Goal: Information Seeking & Learning: Learn about a topic

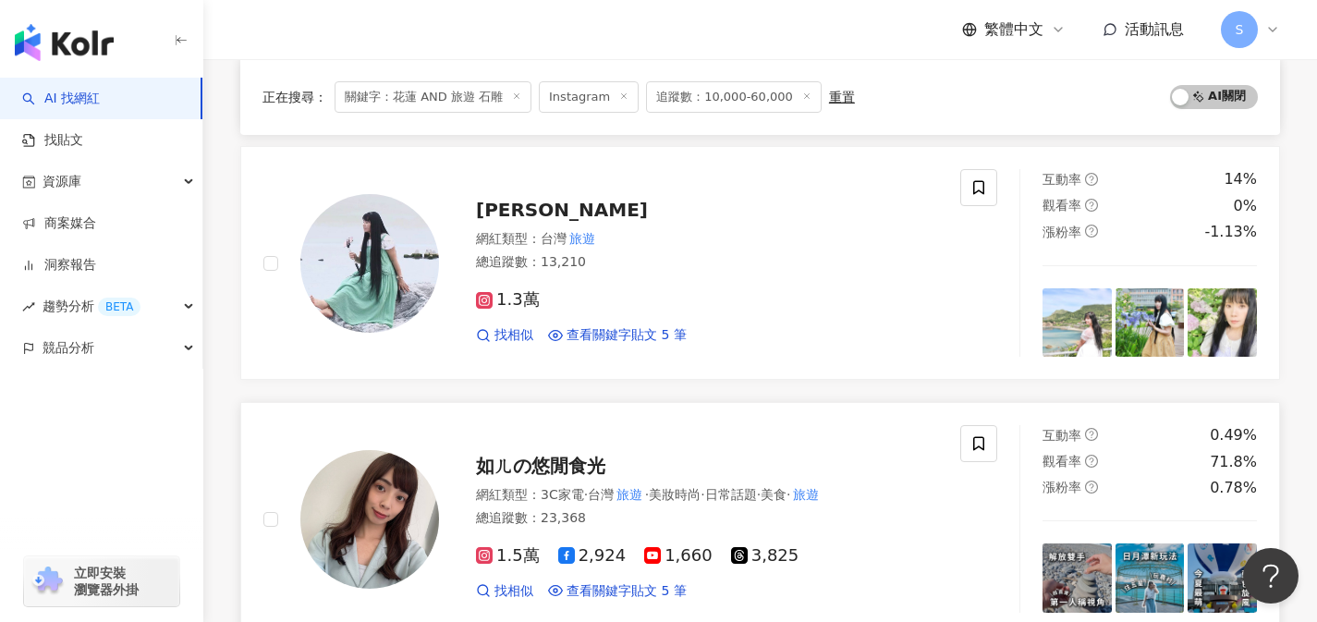
scroll to position [1842, 0]
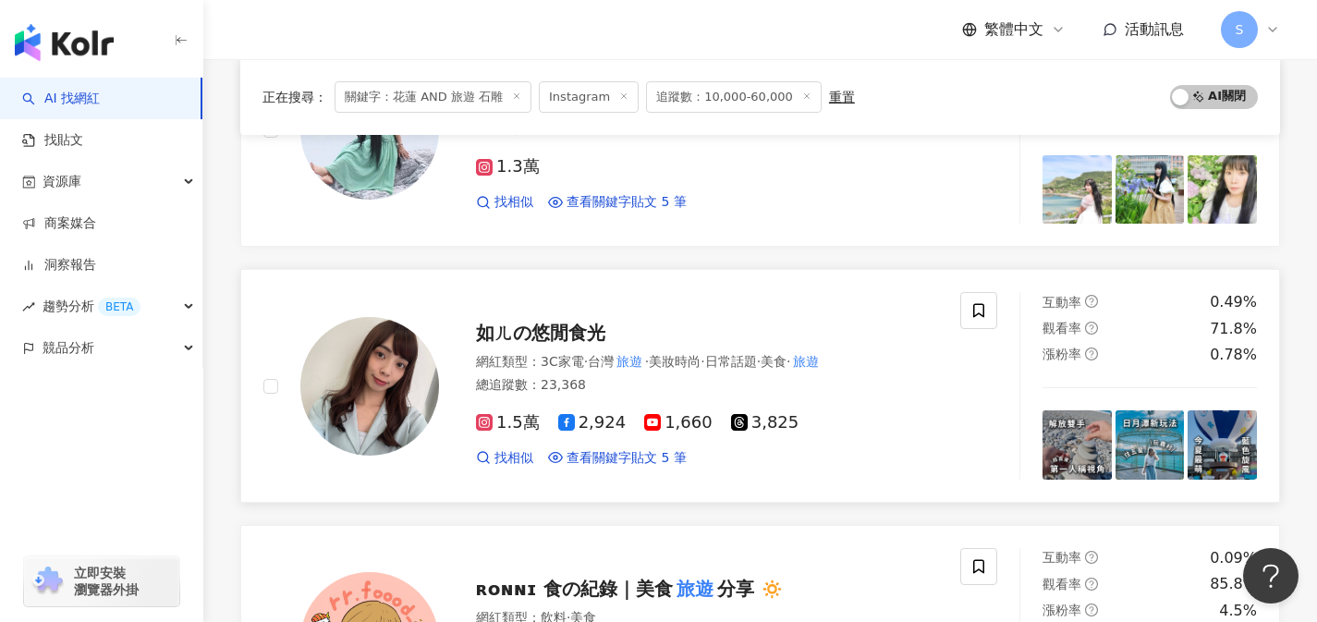
click at [645, 392] on div "總追蹤數 ： 23,368" at bounding box center [707, 385] width 462 height 18
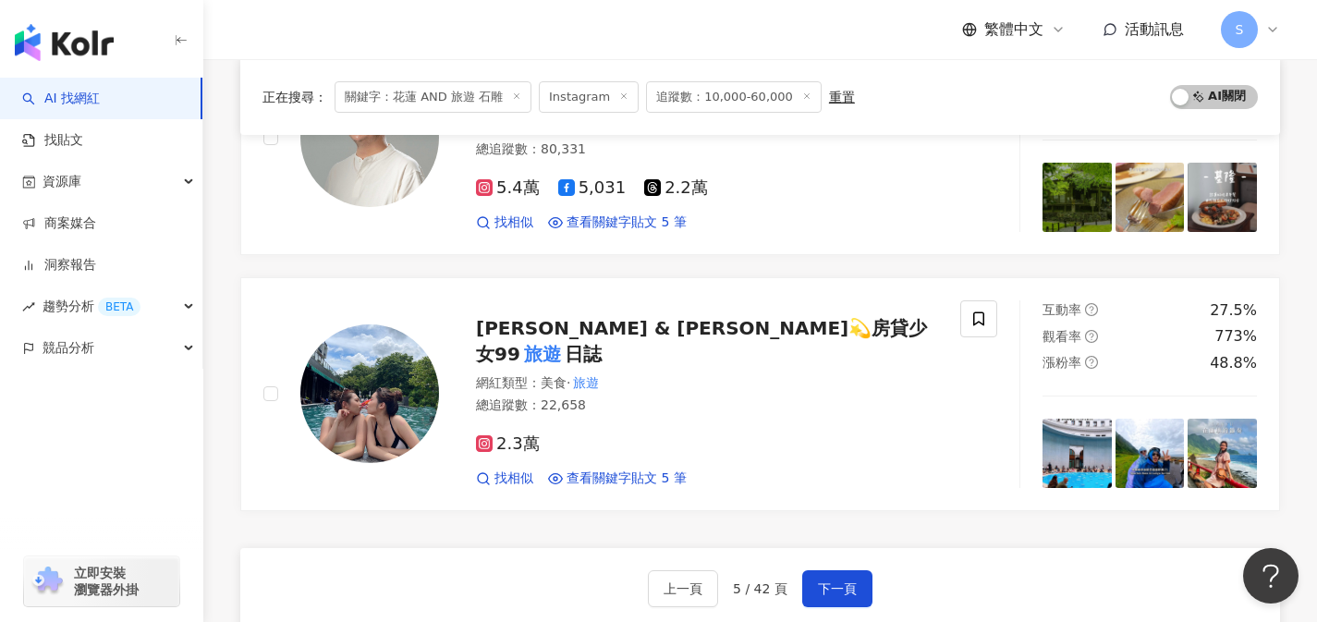
scroll to position [2949, 0]
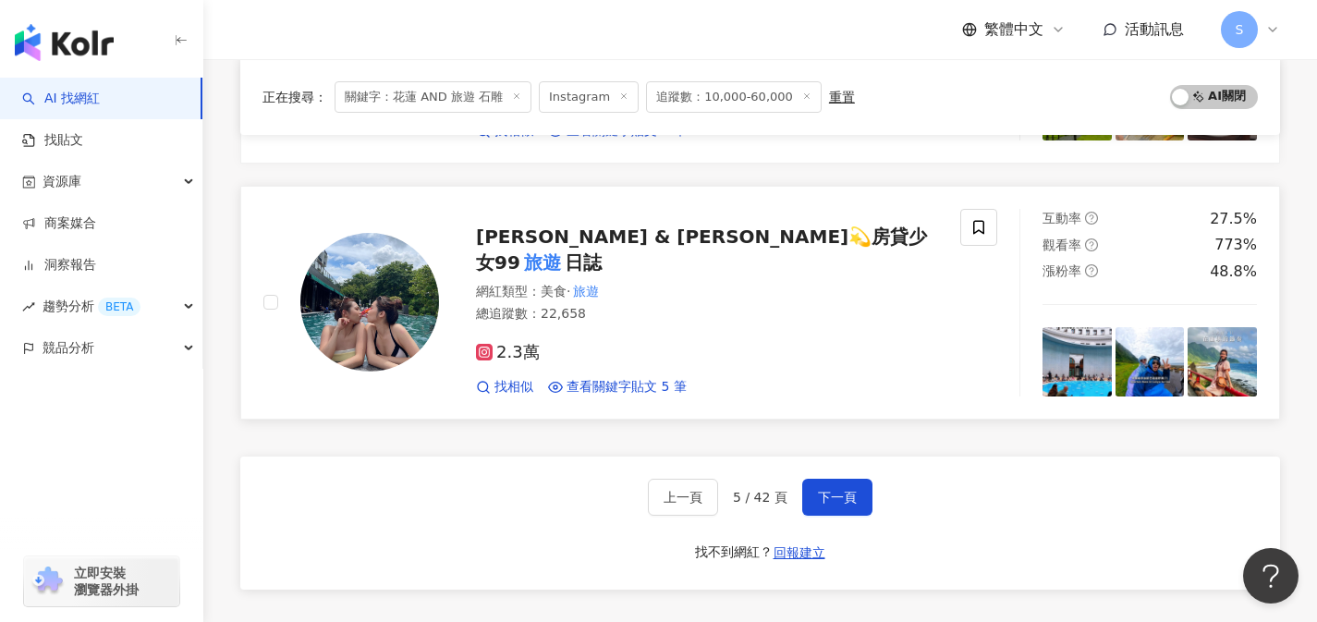
click at [585, 328] on div "2.3萬 找相似 查看關鍵字貼文 5 筆 [DATE] 花蓮 花蓮 # 花蓮 美食 # 花蓮旅遊 #hualien #hualienfood #hualien…" at bounding box center [707, 362] width 462 height 68
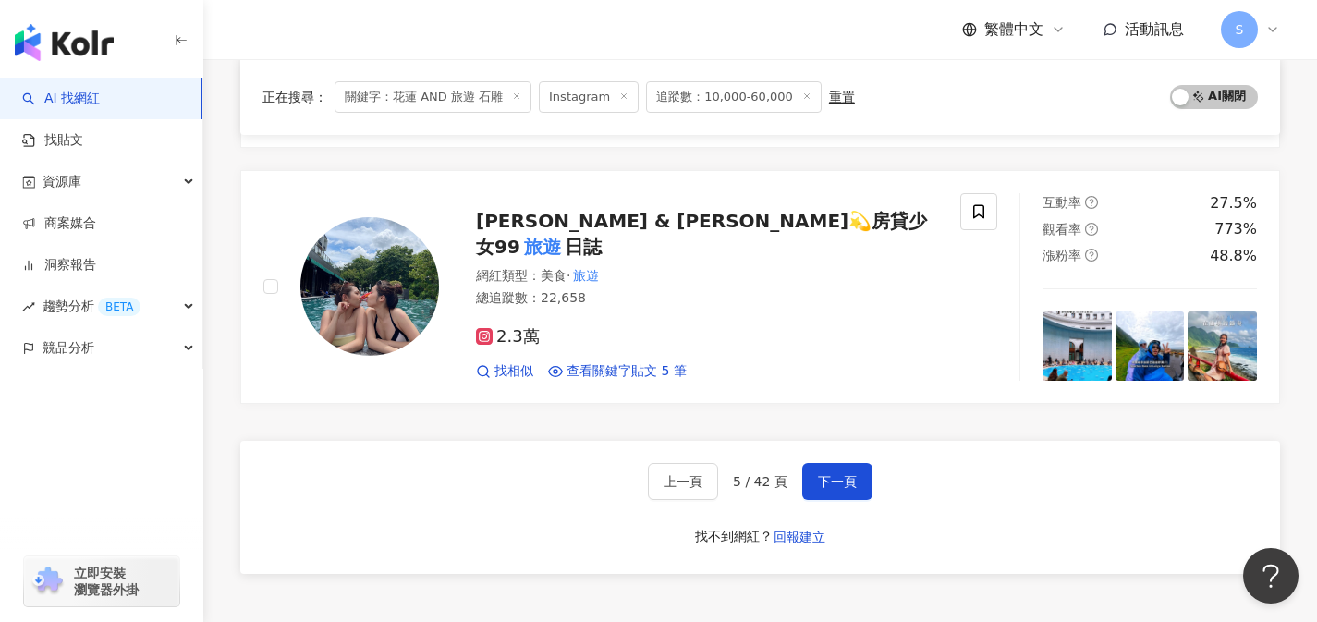
scroll to position [2982, 0]
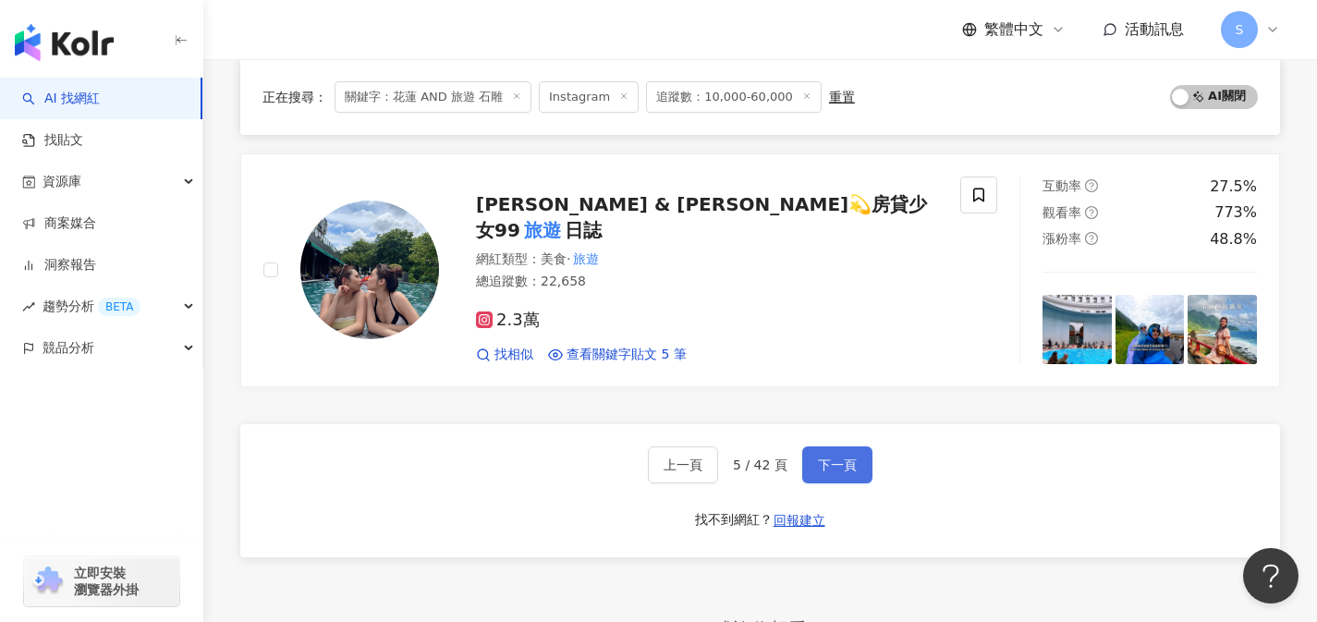
click at [854, 456] on button "下一頁" at bounding box center [837, 464] width 70 height 37
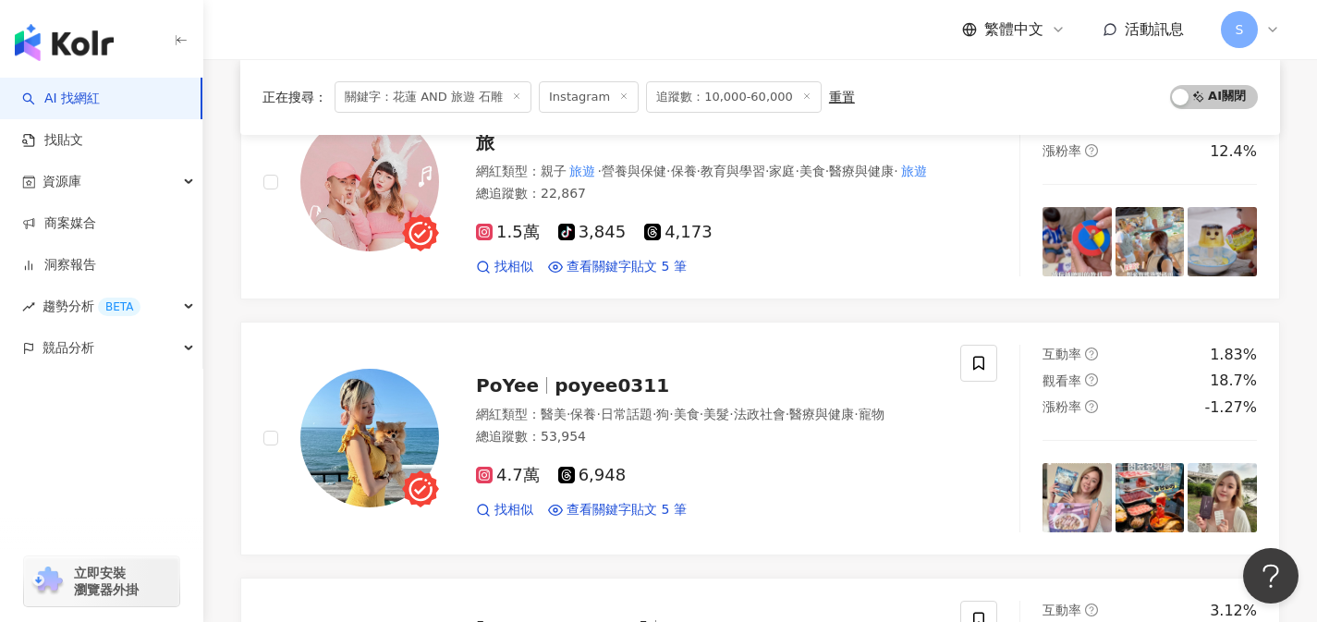
scroll to position [284, 0]
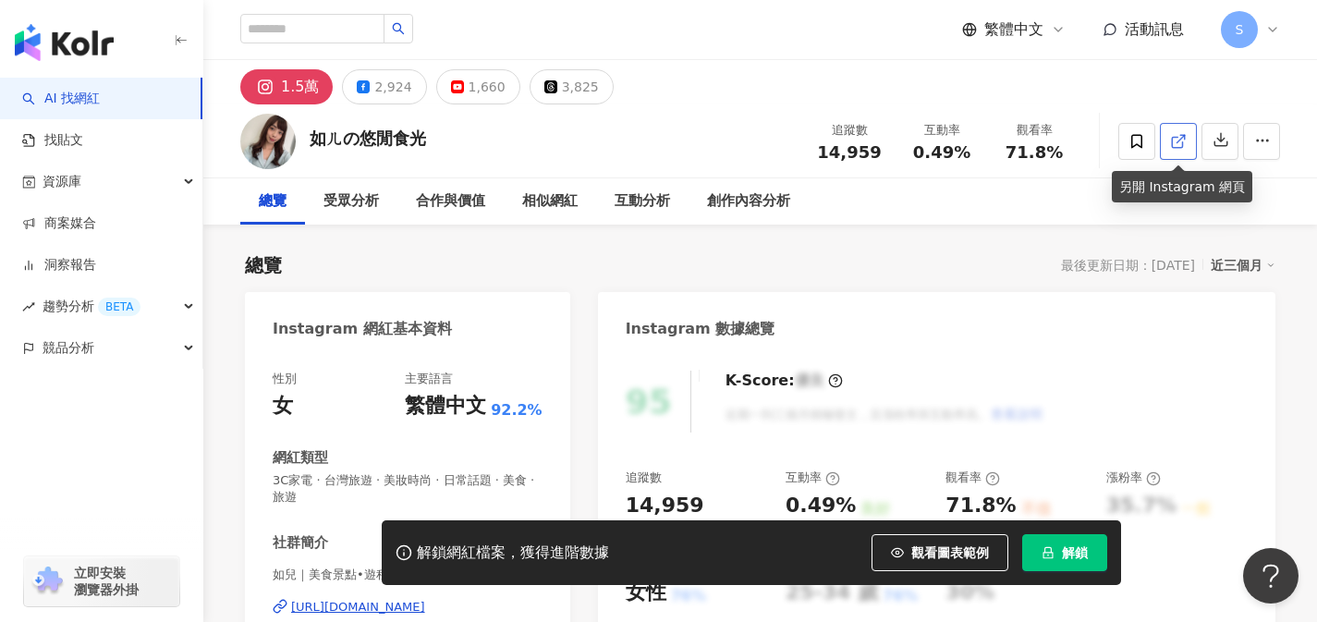
click at [1181, 139] on icon at bounding box center [1178, 141] width 17 height 17
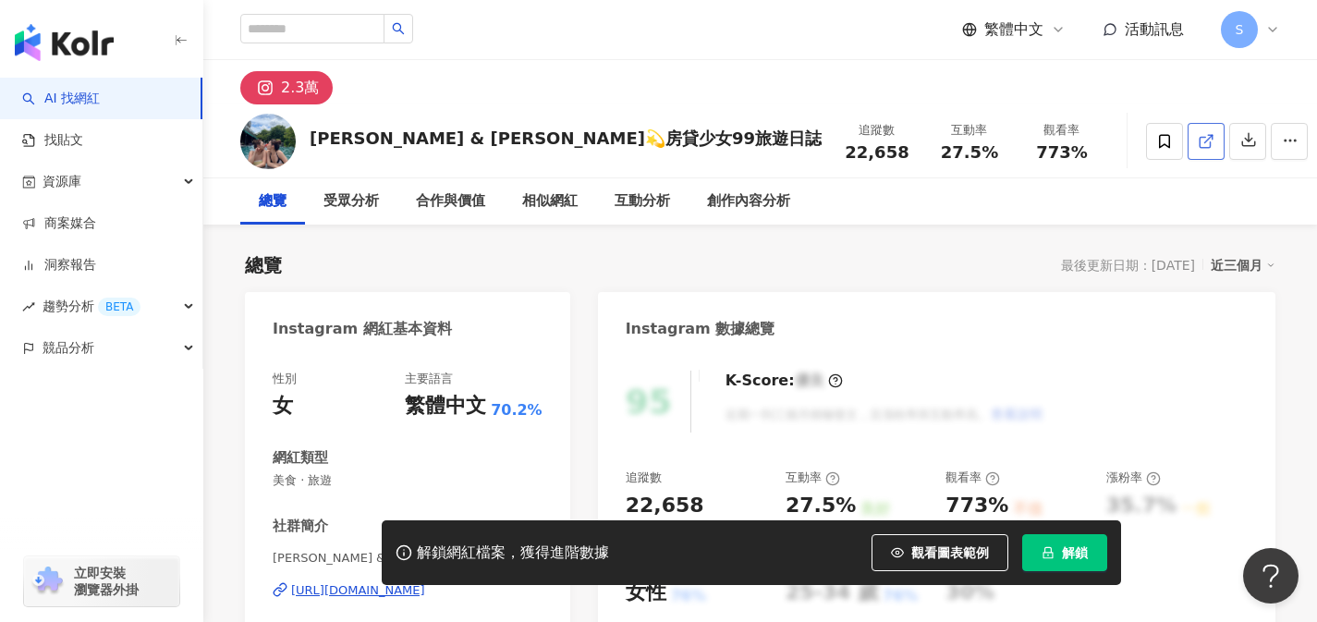
click at [1187, 151] on link at bounding box center [1205, 141] width 37 height 37
